Goal: Find specific page/section: Find specific page/section

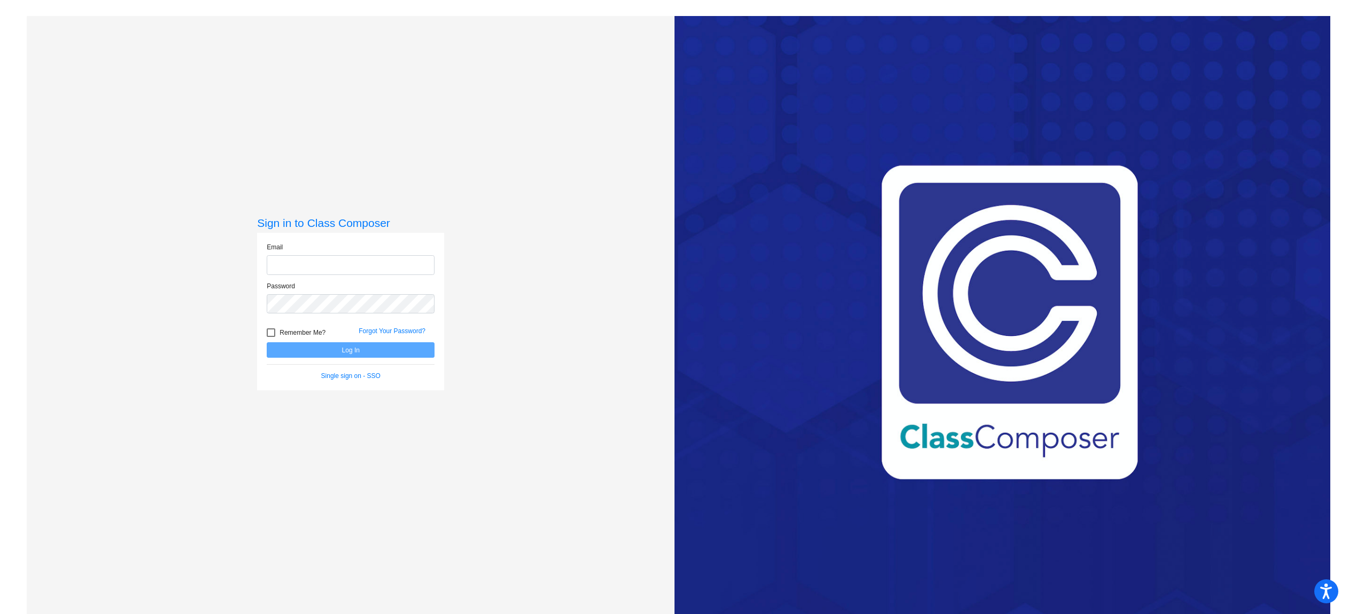
type input "magallonh@svusd.org"
click at [369, 342] on button "Log In" at bounding box center [351, 349] width 168 height 15
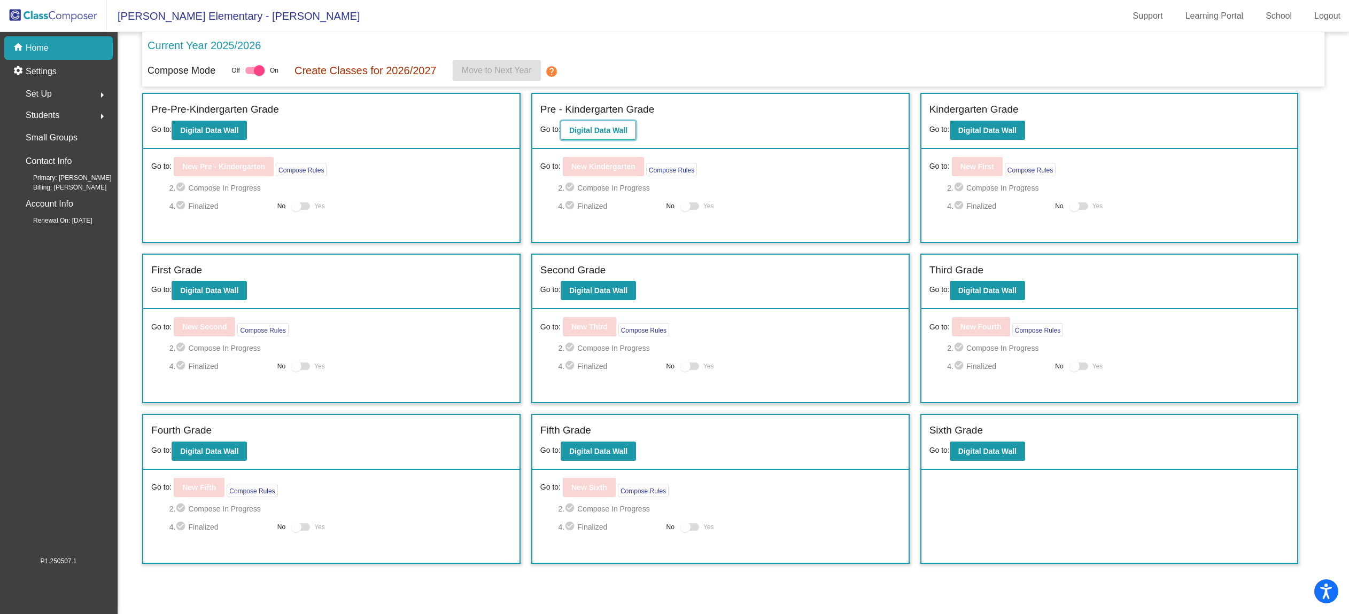
click at [610, 135] on b "Digital Data Wall" at bounding box center [598, 130] width 58 height 9
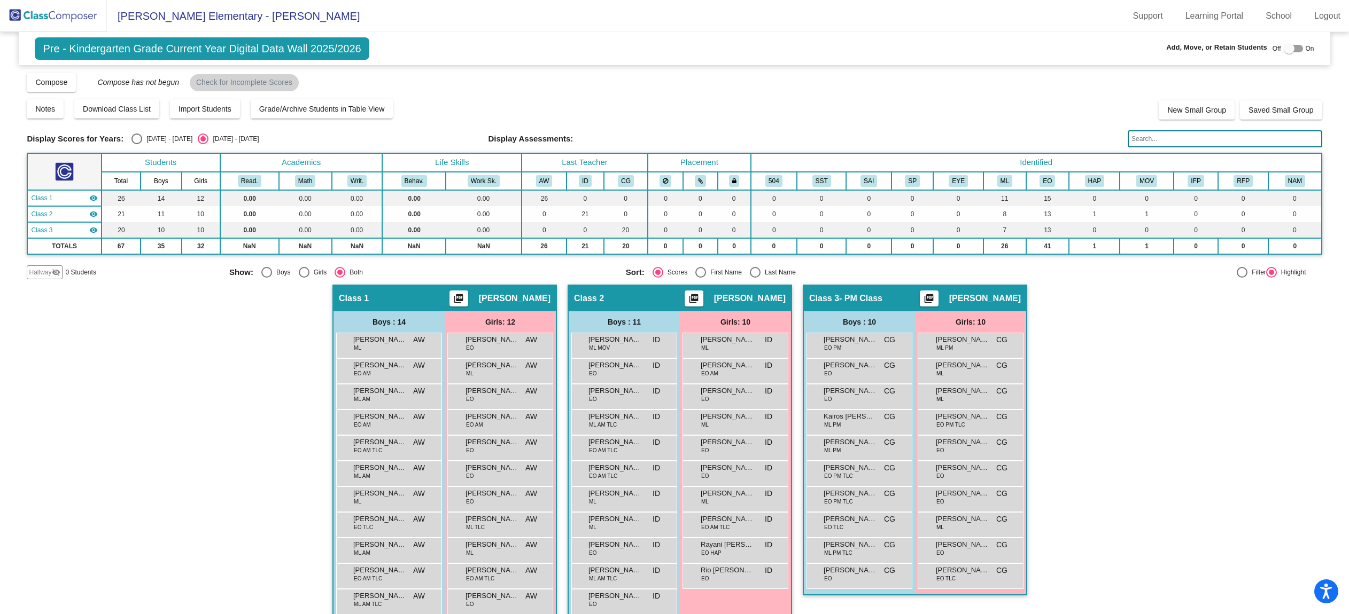
click at [1191, 143] on input "text" at bounding box center [1224, 138] width 194 height 17
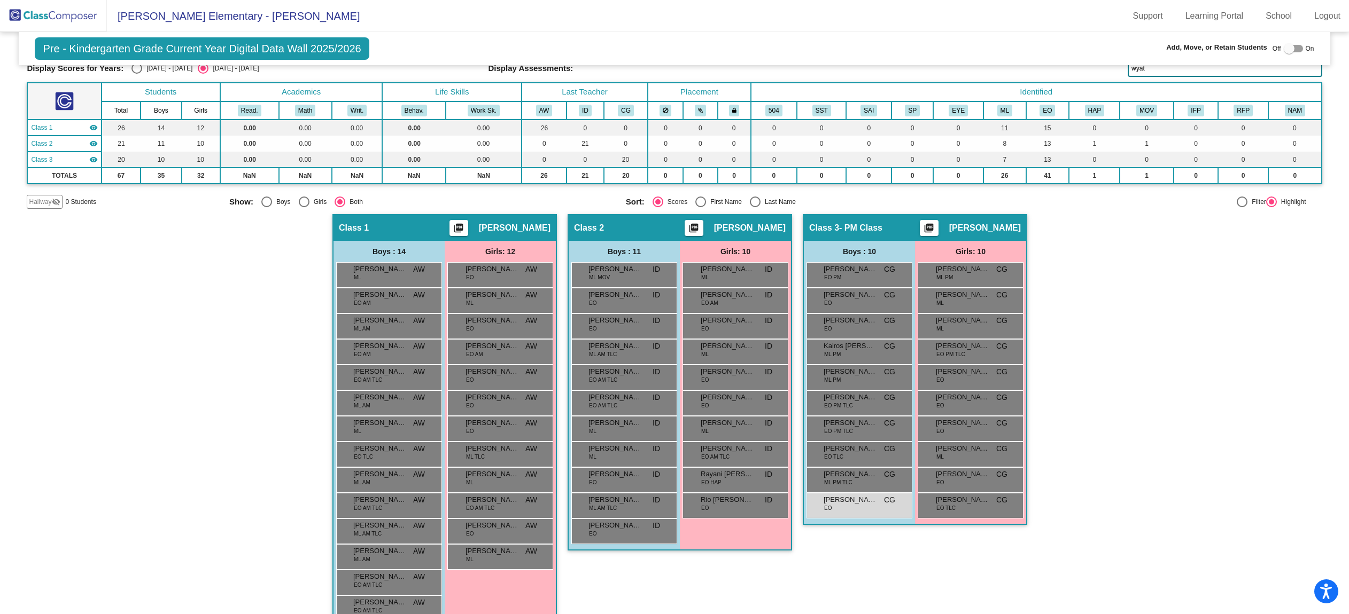
scroll to position [95, 0]
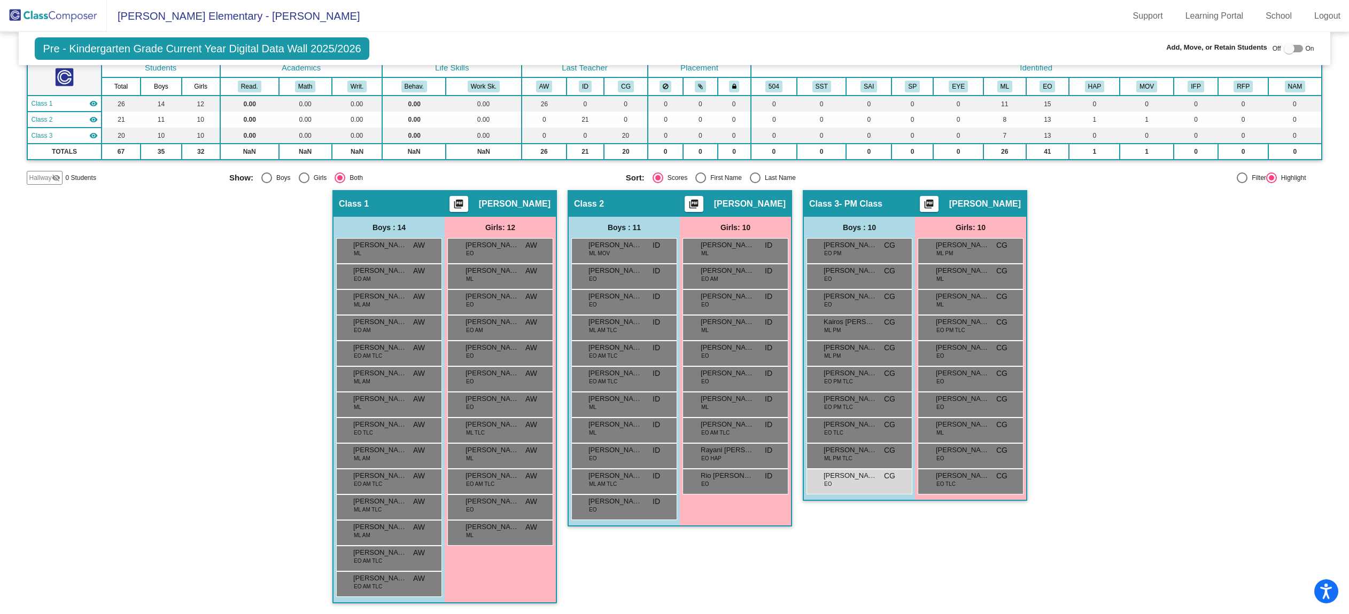
type input "wyat"
